Goal: Communication & Community: Answer question/provide support

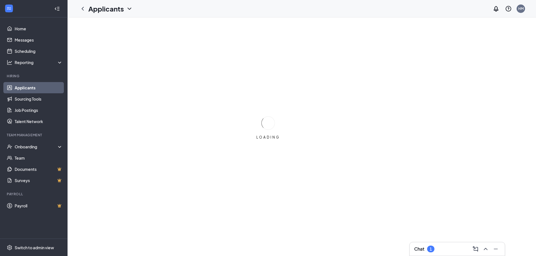
click at [432, 249] on div "1" at bounding box center [431, 249] width 2 height 5
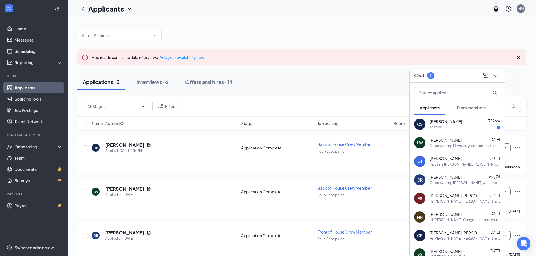
click at [457, 124] on div "Christopher Sr 3:12pm" at bounding box center [465, 122] width 71 height 6
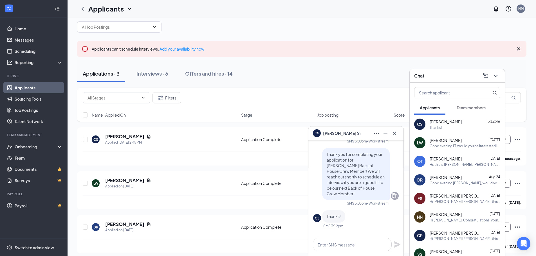
scroll to position [12, 0]
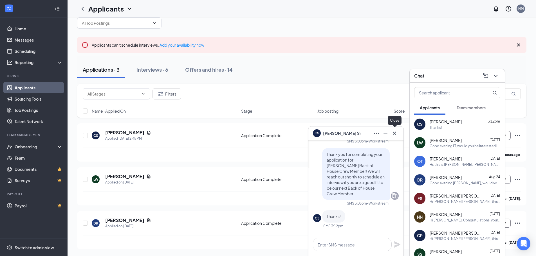
click at [395, 134] on icon "Cross" at bounding box center [394, 132] width 3 height 3
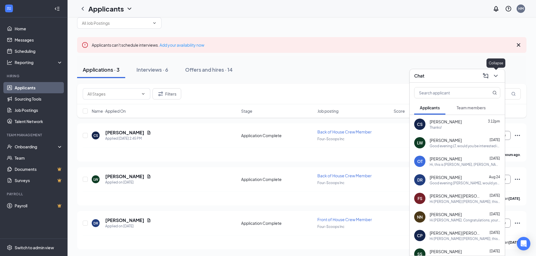
click at [499, 75] on button at bounding box center [495, 75] width 9 height 9
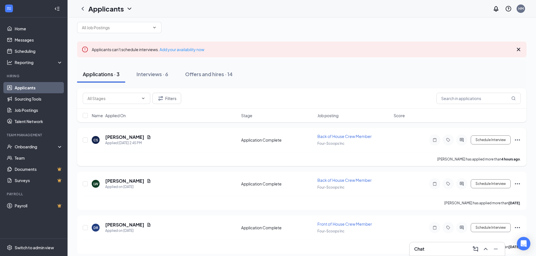
scroll to position [12, 0]
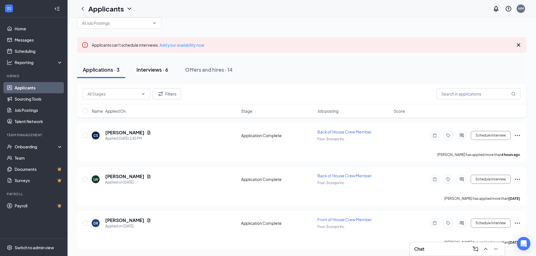
click at [157, 66] on div "Interviews · 6" at bounding box center [152, 69] width 32 height 7
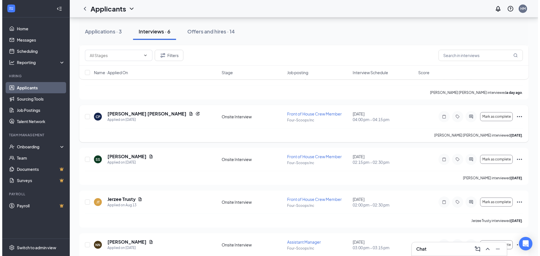
scroll to position [81, 0]
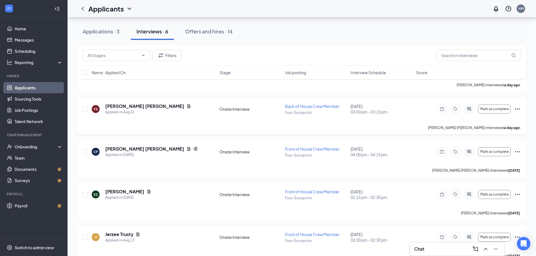
click at [472, 112] on div at bounding box center [468, 109] width 11 height 11
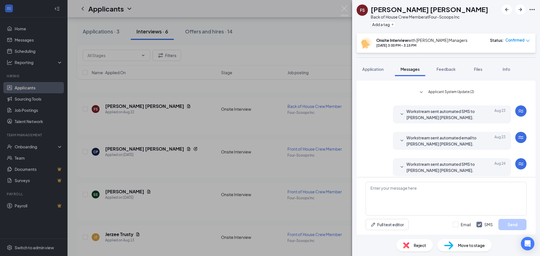
scroll to position [163, 0]
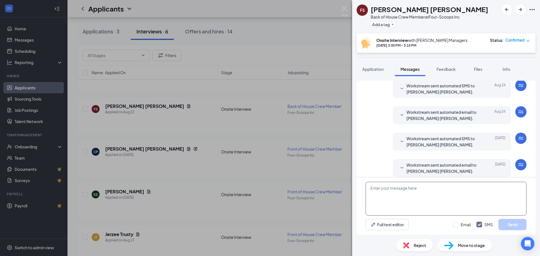
click at [410, 206] on textarea at bounding box center [446, 199] width 161 height 34
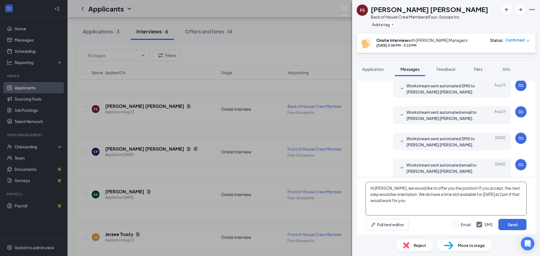
click at [494, 196] on textarea "Hi [PERSON_NAME], we would like to offer you the position! If you accept, the n…" at bounding box center [446, 199] width 161 height 34
click at [479, 205] on textarea "Hi [PERSON_NAME], we would like to offer you the position! If you accept, the n…" at bounding box center [446, 199] width 161 height 34
type textarea "Hi [PERSON_NAME], we would like to offer you the position! If you accept, the n…"
click at [517, 225] on button "Send" at bounding box center [513, 224] width 28 height 11
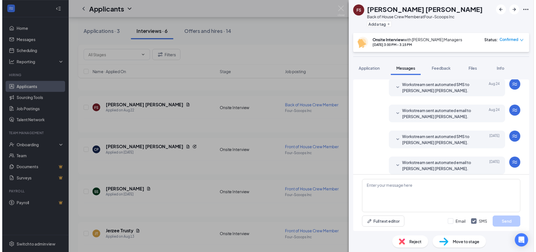
scroll to position [218, 0]
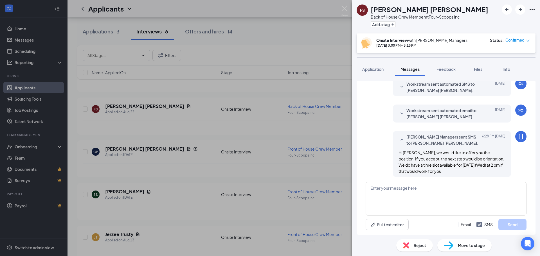
click at [306, 200] on div "[PERSON_NAME] Back of House Crew Member at Four-Scoops Inc Add a tag Onsite Int…" at bounding box center [270, 128] width 540 height 256
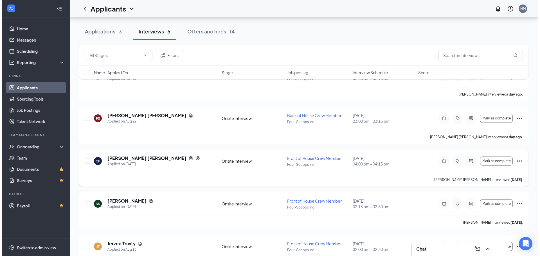
scroll to position [84, 0]
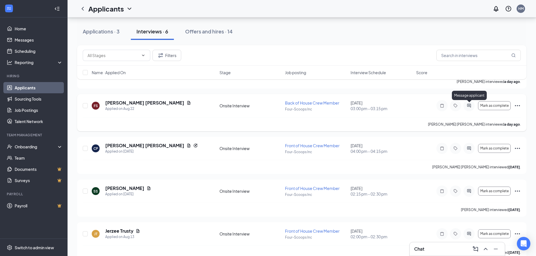
click at [470, 107] on icon "ActiveChat" at bounding box center [469, 106] width 4 height 4
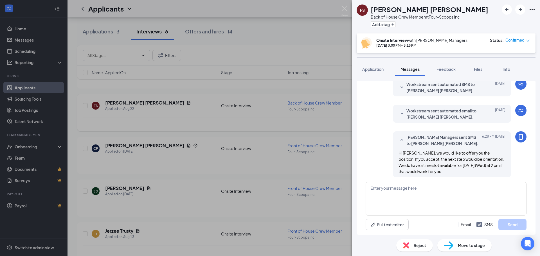
scroll to position [182, 0]
